Goal: Navigation & Orientation: Find specific page/section

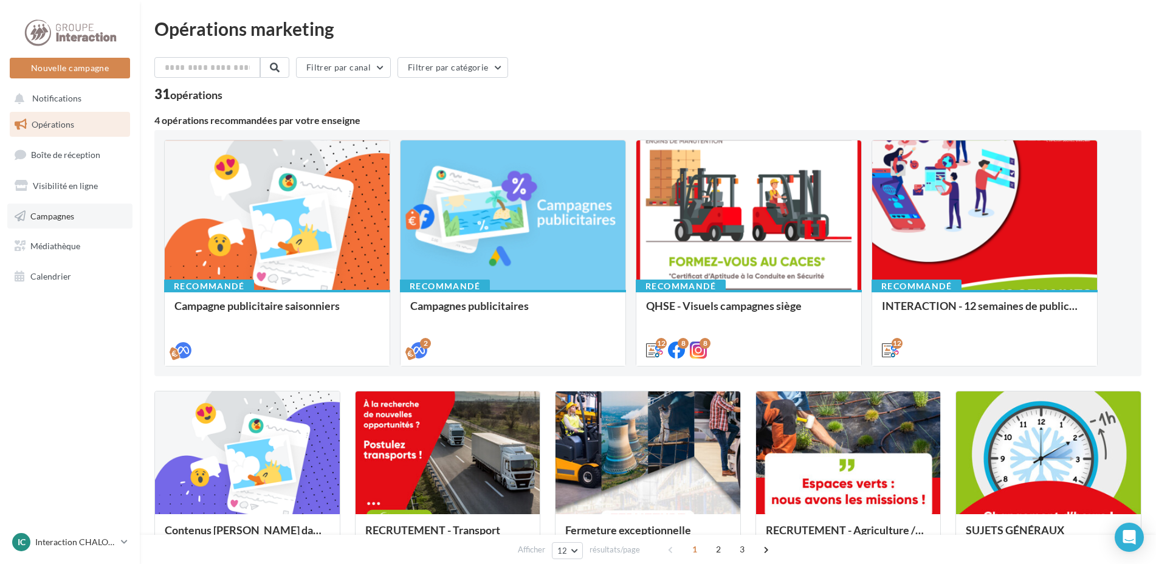
click at [66, 212] on span "Campagnes" at bounding box center [52, 215] width 44 height 10
